Goal: Transaction & Acquisition: Purchase product/service

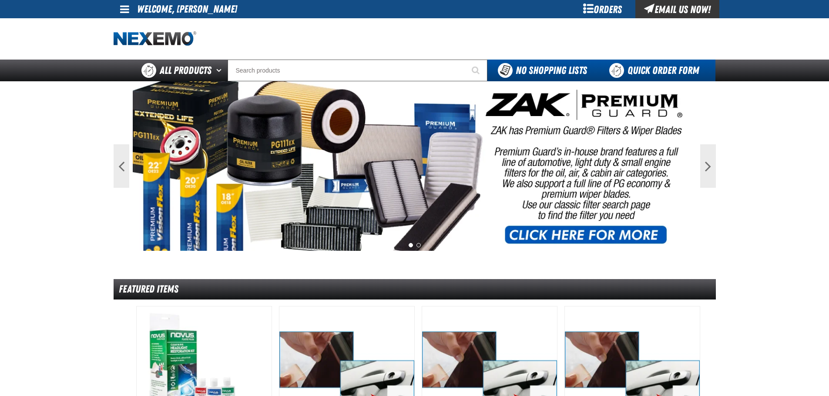
click at [658, 74] on link "Quick Order Form" at bounding box center [656, 71] width 118 height 22
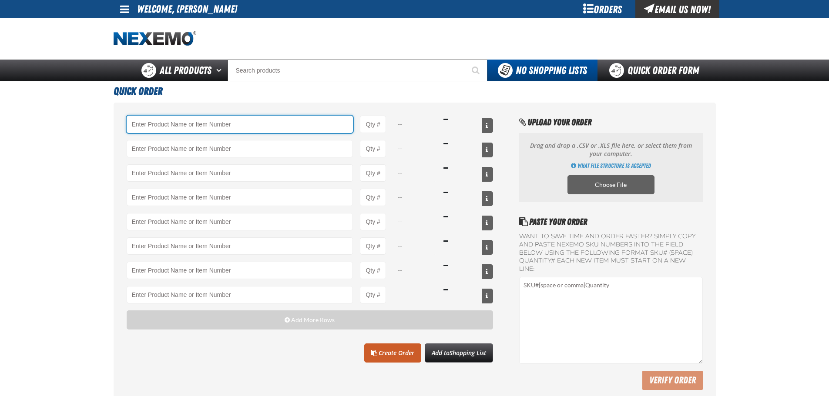
click at [198, 128] on input "Product" at bounding box center [240, 124] width 227 height 17
paste input "UG-BB5000"
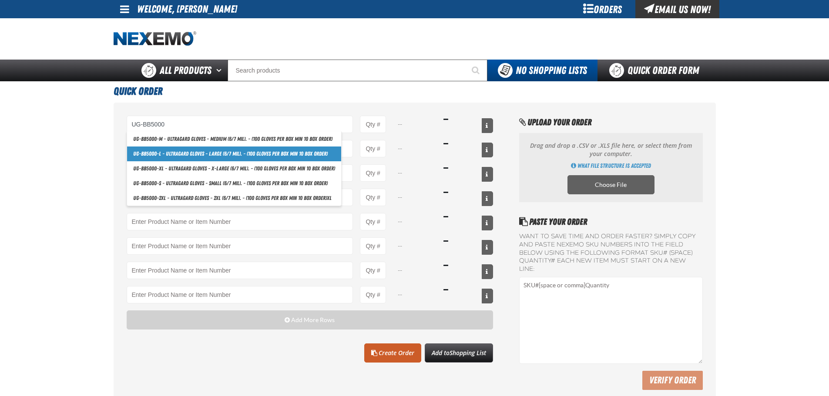
click at [188, 157] on link "UG-BB5000 -L - Ultragard gloves - Large (6/7 mil). - (100 gloves per box MIN 10…" at bounding box center [234, 154] width 214 height 15
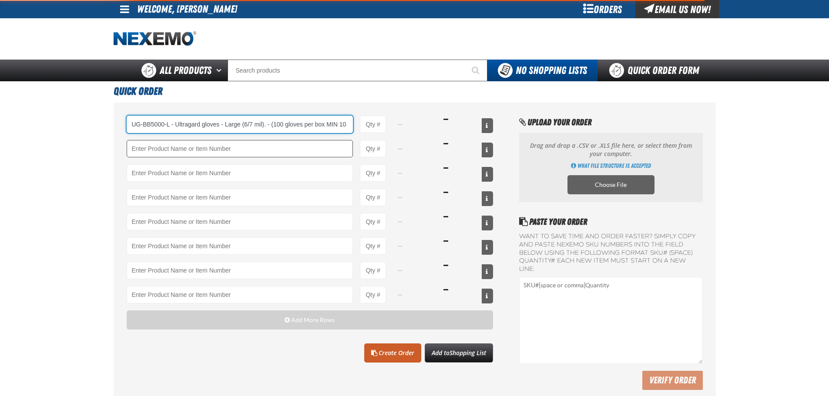
scroll to position [0, 28]
type input "UG-BB5000-L - Ultragard gloves - Large (6/7 mil). - (100 gloves per box MIN 10 …"
type input "1"
select select "box"
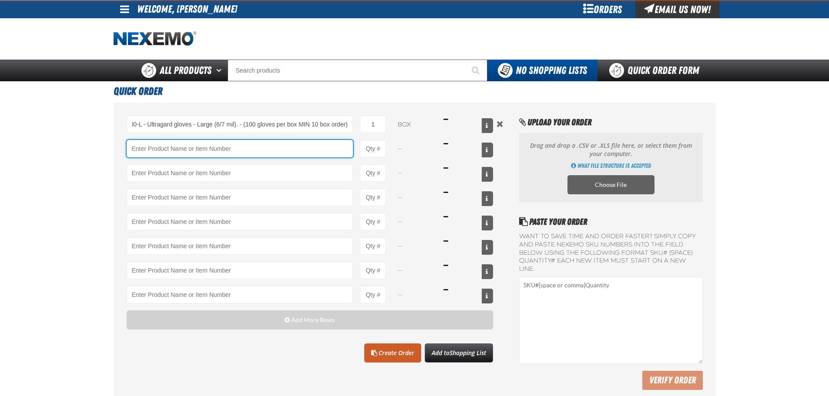
scroll to position [0, 0]
click at [190, 151] on input "Product" at bounding box center [240, 148] width 227 height 17
paste input "UG-BB5000"
type input "UG-BB5000"
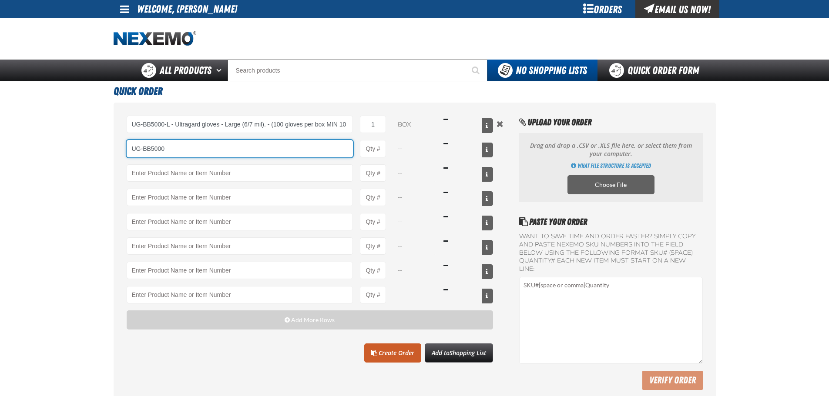
type input "UG-BB5000-L - Ultragard gloves - Large (6/7 mil). - (100 gloves per box MIN 10 …"
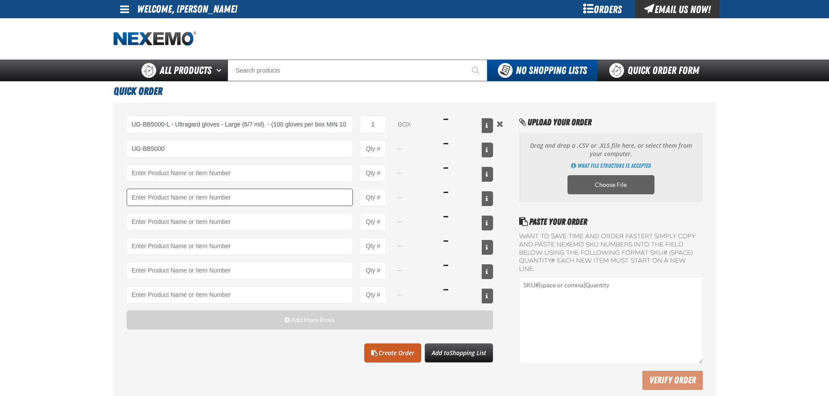
drag, startPoint x: 183, startPoint y: 184, endPoint x: 184, endPoint y: 195, distance: 11.0
click at [184, 195] on div "UG-BB5000-L - Ultragard gloves - Large (6/7 mil). - (100 gloves per box MIN 10 …" at bounding box center [310, 210] width 367 height 188
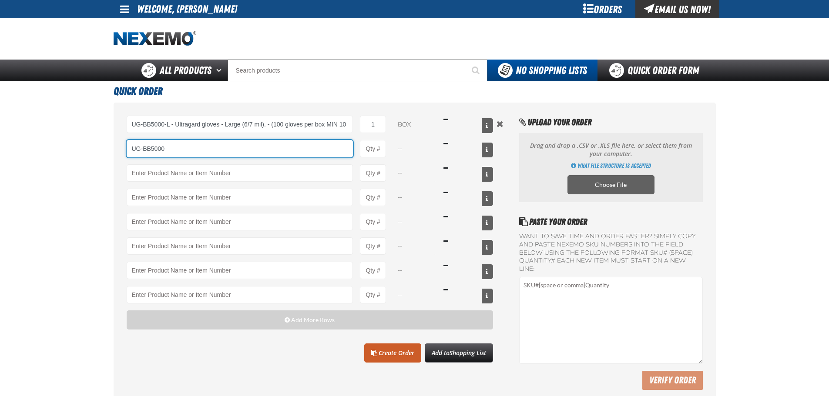
click at [184, 150] on input "UG-BB5000" at bounding box center [240, 148] width 227 height 17
drag, startPoint x: 176, startPoint y: 145, endPoint x: 47, endPoint y: 148, distance: 128.9
click at [47, 148] on main "Quick Order UG-BB5000-L - Ultragard gloves - Large (6/7 mil). - (100 gloves per…" at bounding box center [414, 244] width 829 height 326
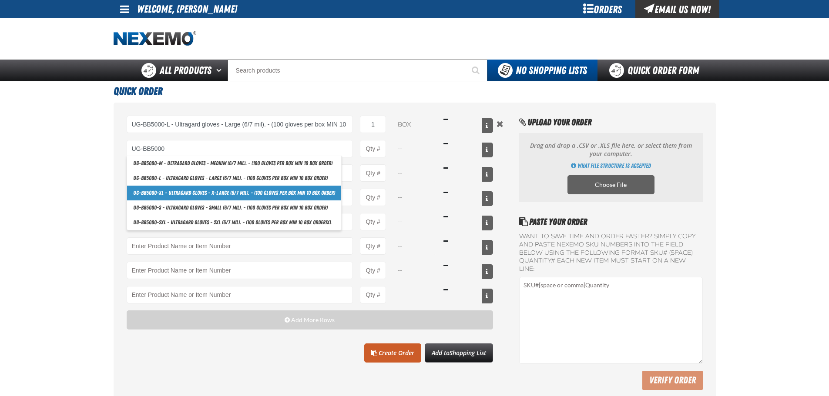
click at [175, 192] on link "UG-BB5000 -XL - Ultragard gloves - X-Large (6/7 mil). - (100 gloves per box MIN…" at bounding box center [234, 193] width 214 height 15
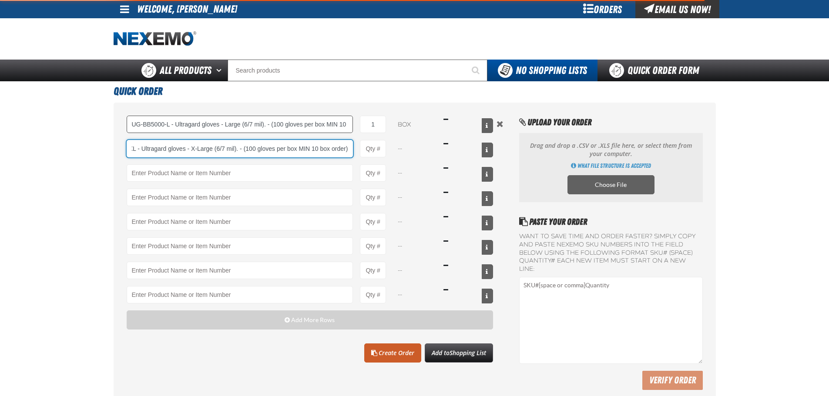
type input "UG-BB5000-XL - Ultragard gloves - X-Large (6/7 mil). - (100 gloves per box MIN …"
type input "1"
select select "box"
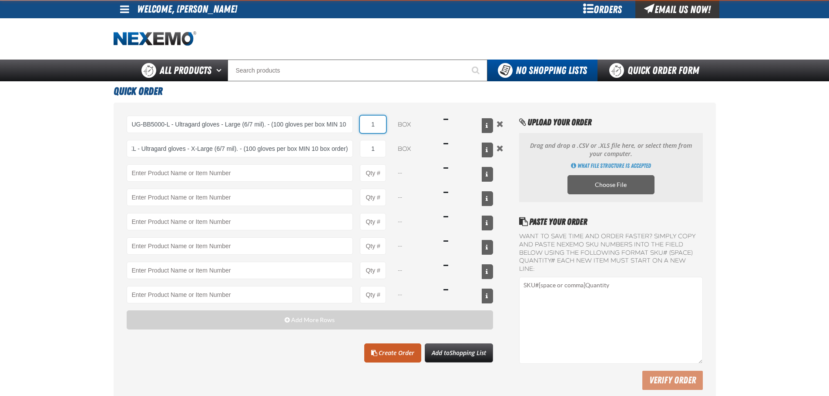
scroll to position [0, 0]
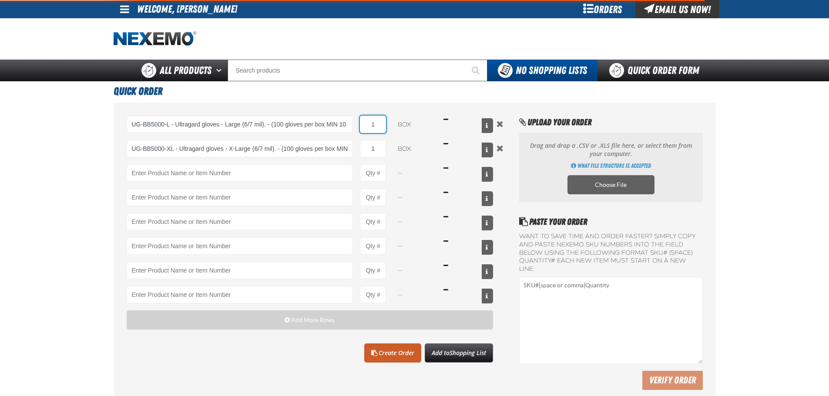
drag, startPoint x: 369, startPoint y: 129, endPoint x: 387, endPoint y: 128, distance: 18.4
click at [387, 128] on div "UG-BB5000-L - Ultragard gloves - Large (6/7 mil). - (100 gloves per box MIN 10 …" at bounding box center [310, 124] width 367 height 17
type input "UG-BB5000-XL - Ultragard gloves - X-Large (6/7 mil). - (100 gloves per box MIN …"
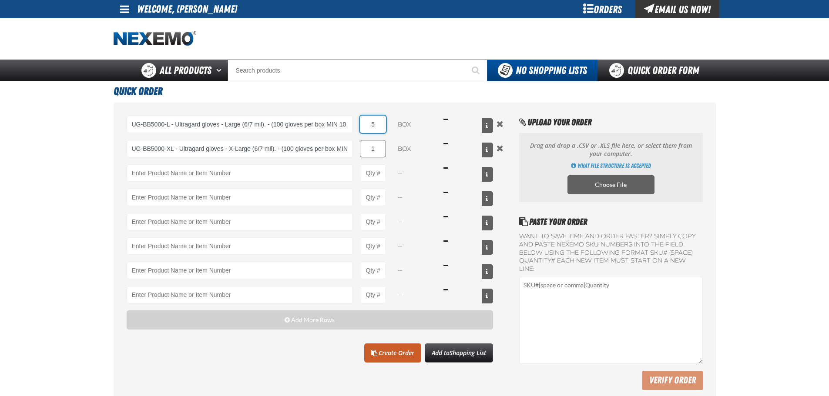
type input "5"
drag, startPoint x: 384, startPoint y: 154, endPoint x: 351, endPoint y: 153, distance: 33.1
click at [351, 153] on div "UG-BB5000-XL - Ultragard gloves - X-Large (6/7 mil). - (100 gloves per box MIN …" at bounding box center [310, 148] width 367 height 17
type input "5"
click at [450, 351] on span "Shopping List" at bounding box center [468, 353] width 37 height 8
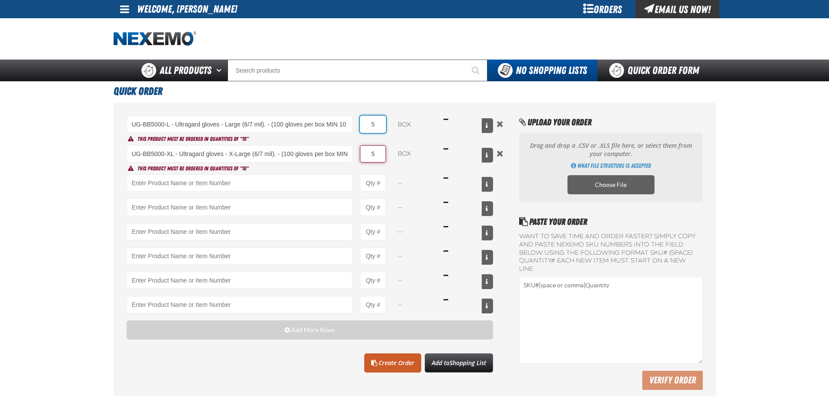
drag, startPoint x: 378, startPoint y: 124, endPoint x: 360, endPoint y: 124, distance: 18.3
click at [360, 124] on input "5" at bounding box center [373, 124] width 26 height 17
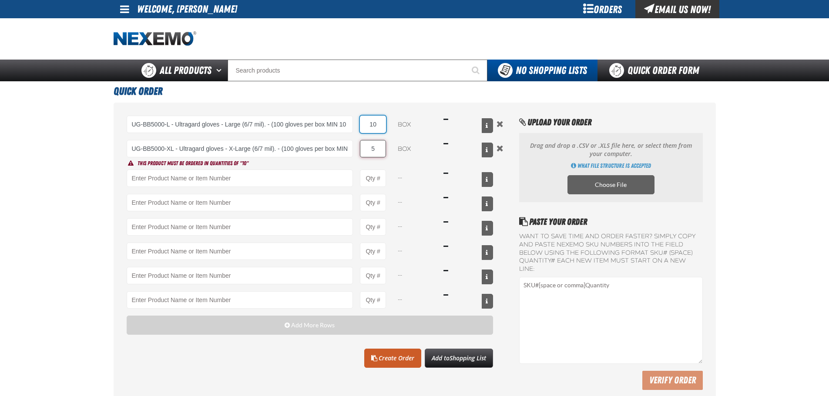
type input "10"
drag, startPoint x: 376, startPoint y: 146, endPoint x: 357, endPoint y: 149, distance: 19.3
click at [358, 149] on div "UG-BB5000-XL - Ultragard gloves - X-Large (6/7 mil). - (100 gloves per box MIN …" at bounding box center [310, 148] width 367 height 17
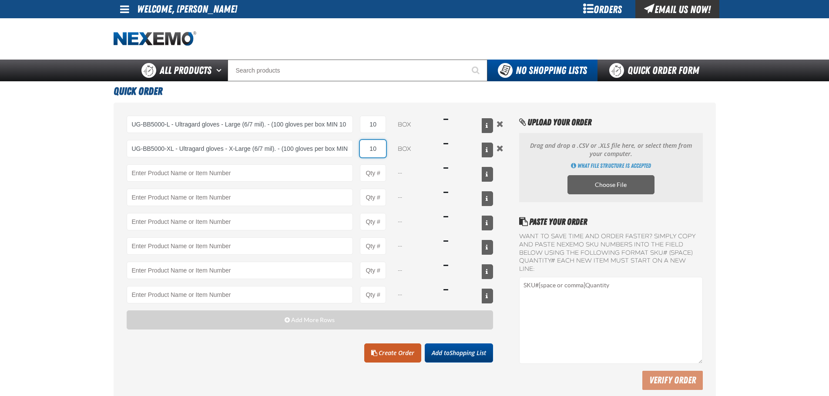
type input "10"
click at [452, 358] on button "Add to Shopping List" at bounding box center [459, 353] width 68 height 19
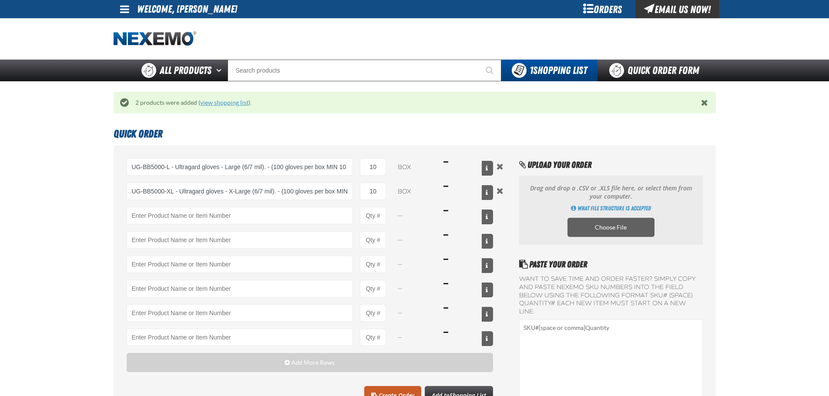
click at [238, 103] on link "view shopping list" at bounding box center [224, 102] width 48 height 7
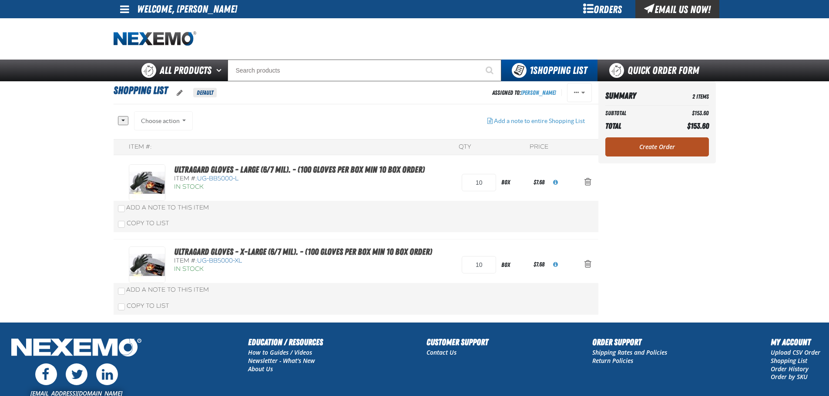
click at [654, 148] on link "Create Order" at bounding box center [657, 147] width 104 height 19
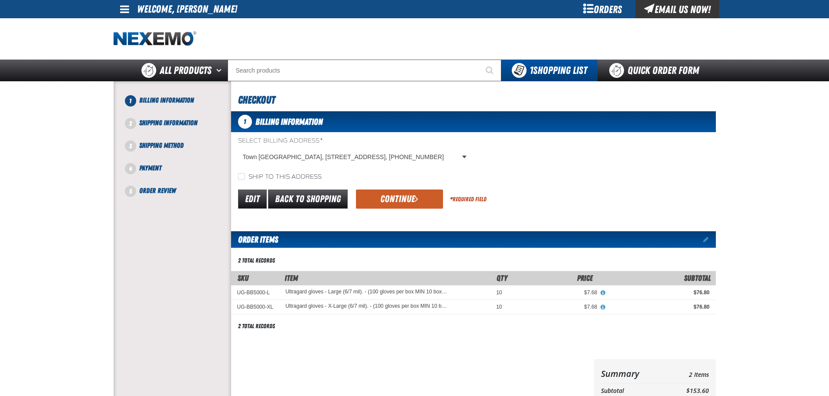
click at [257, 171] on div "Select Billing Address * Town East Ford, 18411 LBJ Freeway, MESQUITE TX US 7515…" at bounding box center [473, 159] width 485 height 45
click at [299, 174] on label "Ship to this address" at bounding box center [280, 177] width 84 height 8
click at [245, 174] on input "Ship to this address" at bounding box center [241, 176] width 7 height 7
checkbox input "true"
click at [382, 199] on button "Continue" at bounding box center [399, 199] width 87 height 19
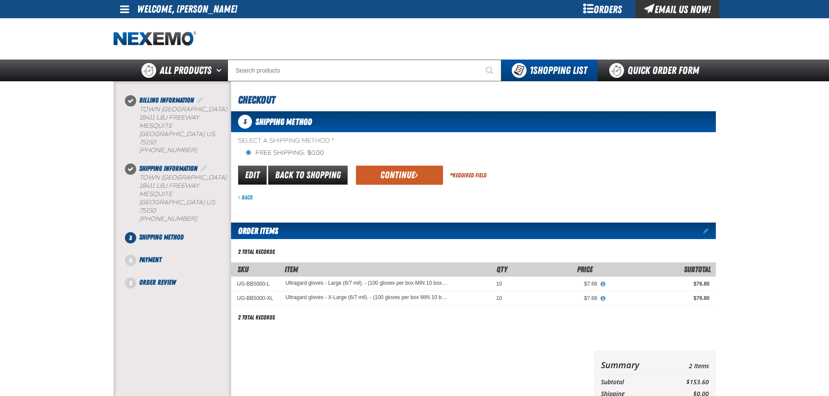
click at [350, 177] on div "Continue" at bounding box center [396, 175] width 94 height 19
click at [385, 178] on button "Continue" at bounding box center [399, 175] width 87 height 19
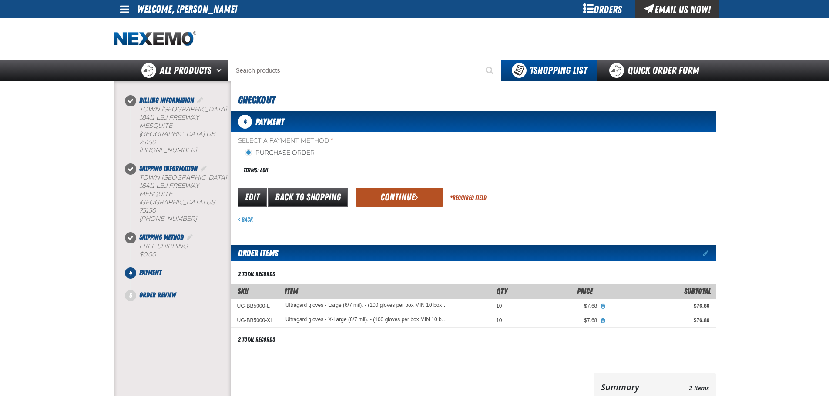
click at [372, 192] on button "Continue" at bounding box center [399, 197] width 87 height 19
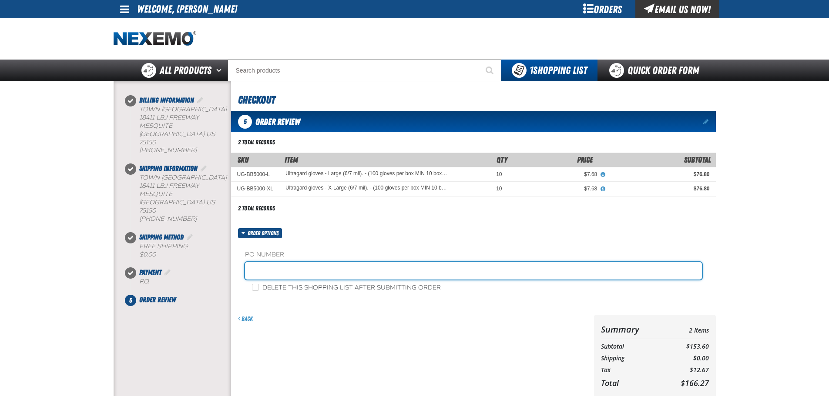
click at [327, 272] on input "text" at bounding box center [473, 270] width 457 height 17
type input "SHOP"
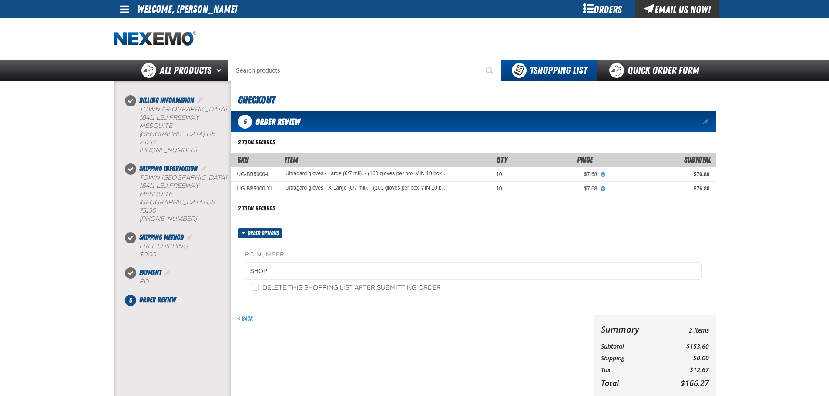
click at [337, 290] on label "Delete this shopping list after submitting order" at bounding box center [346, 288] width 189 height 8
click at [259, 290] on input "Delete this shopping list after submitting order" at bounding box center [255, 287] width 7 height 7
checkbox input "true"
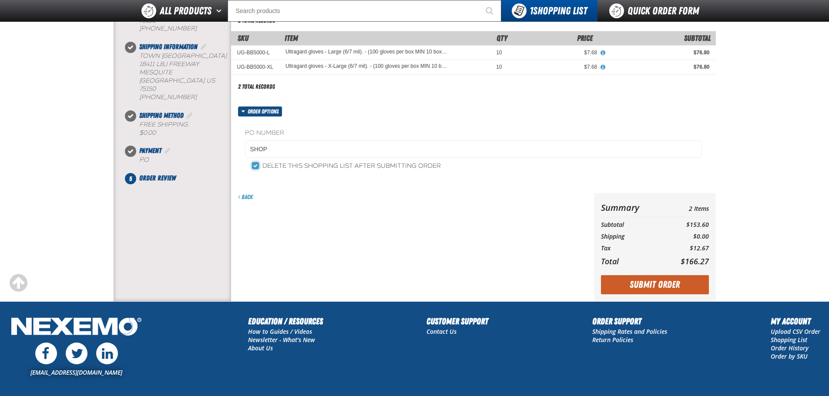
scroll to position [145, 0]
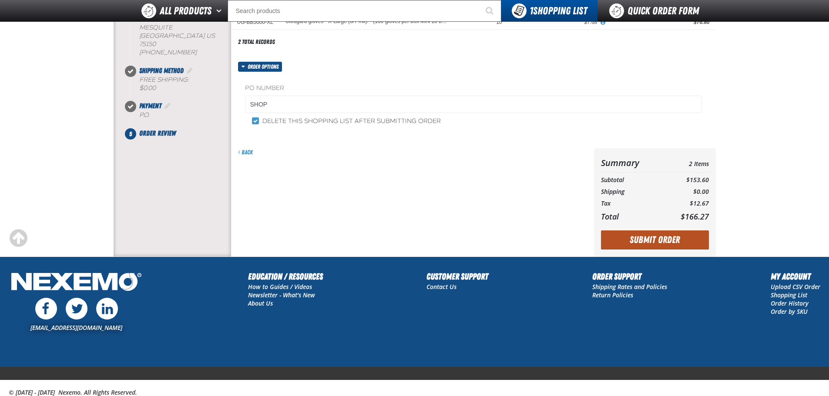
click at [640, 242] on button "Submit Order" at bounding box center [655, 240] width 108 height 19
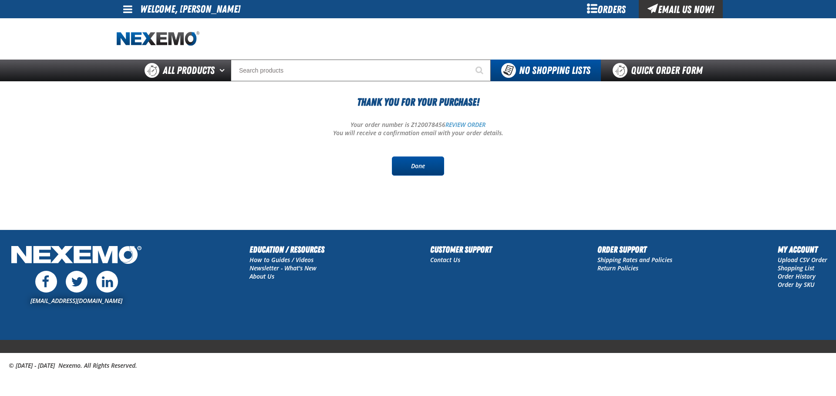
click at [407, 168] on link "Done" at bounding box center [418, 166] width 52 height 19
